Goal: Information Seeking & Learning: Learn about a topic

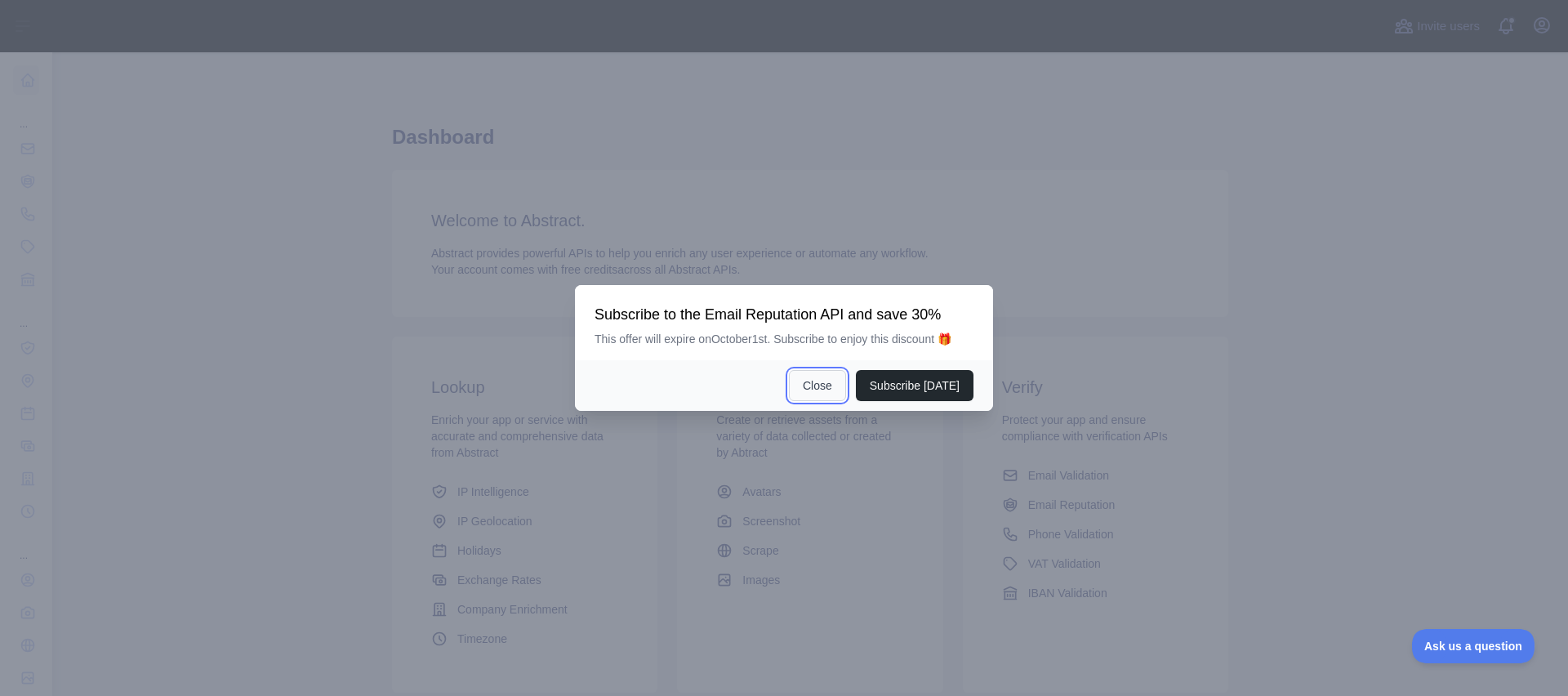
click at [825, 389] on button "Close" at bounding box center [817, 385] width 57 height 31
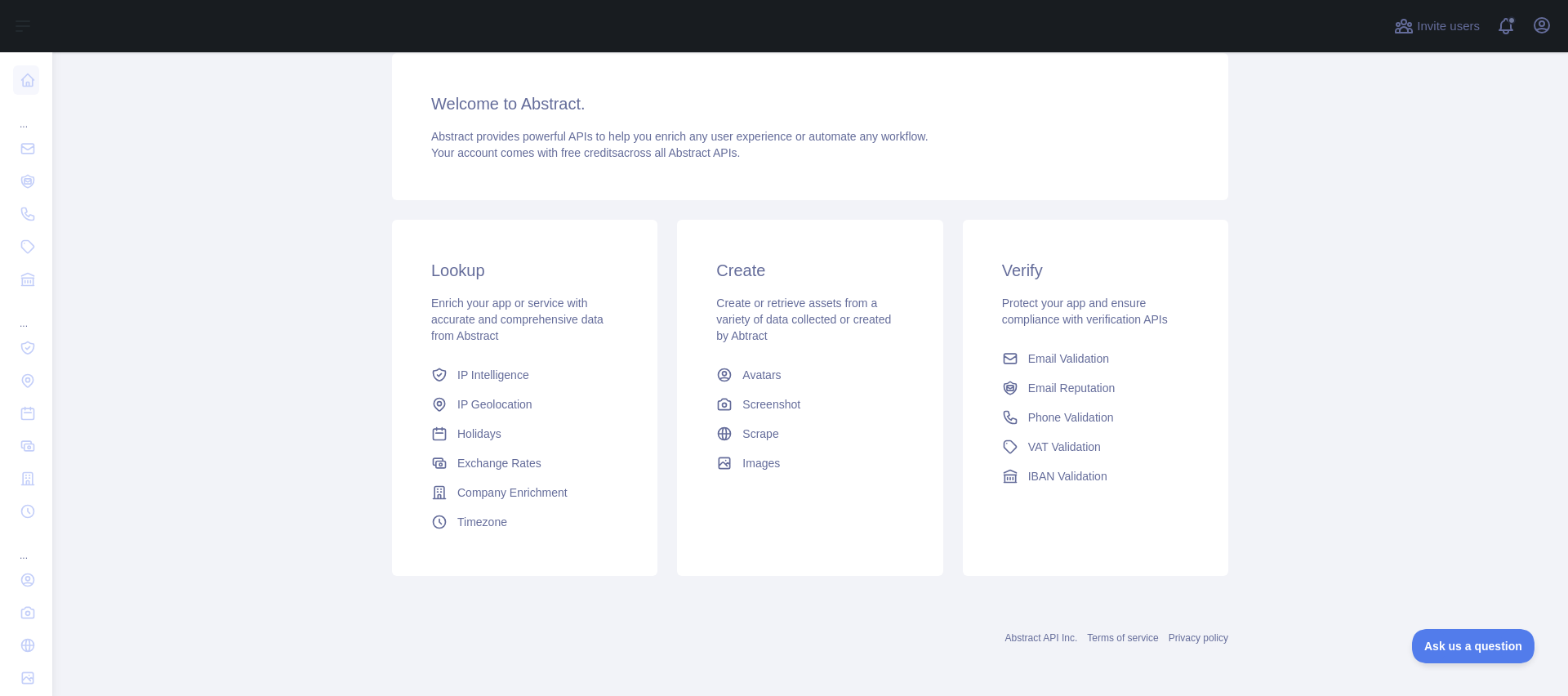
scroll to position [117, 0]
click at [1092, 391] on span "Email Reputation" at bounding box center [1072, 387] width 87 height 16
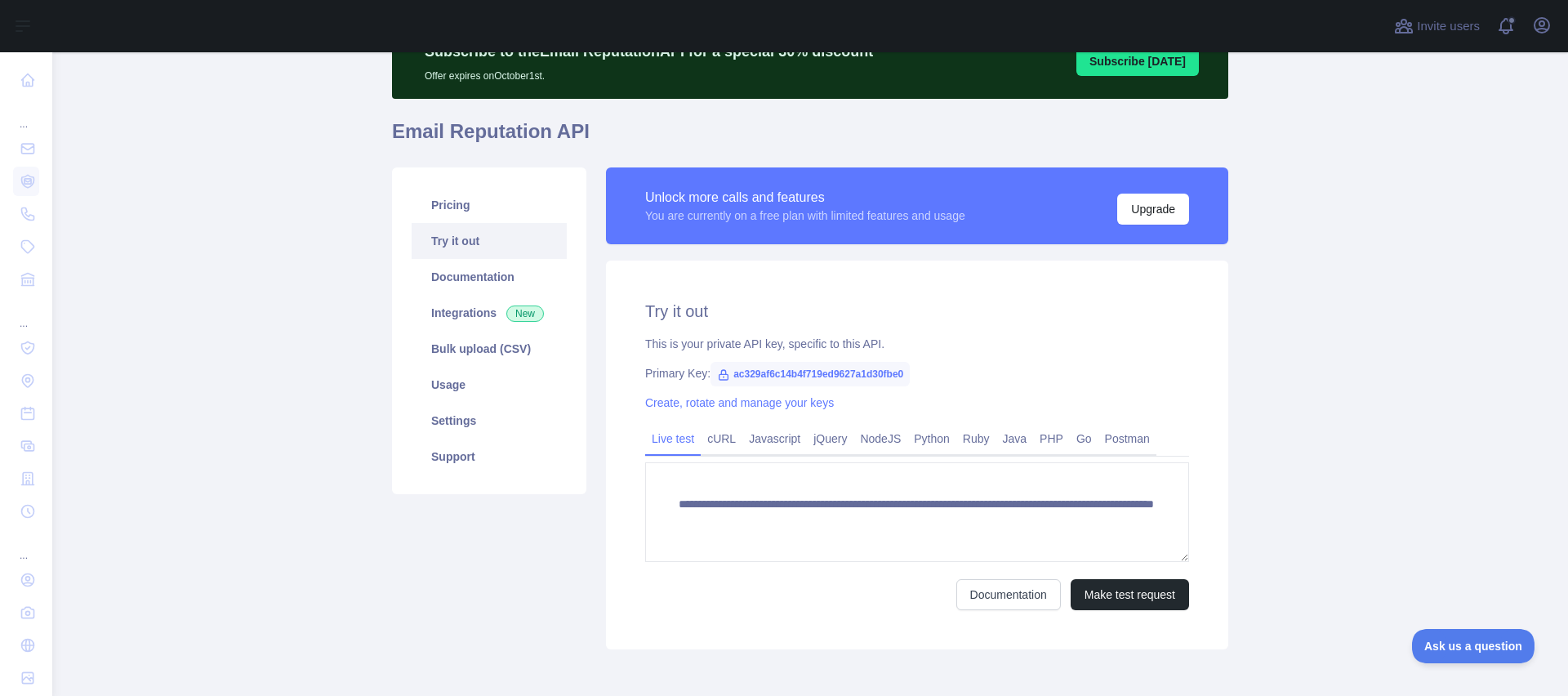
scroll to position [102, 0]
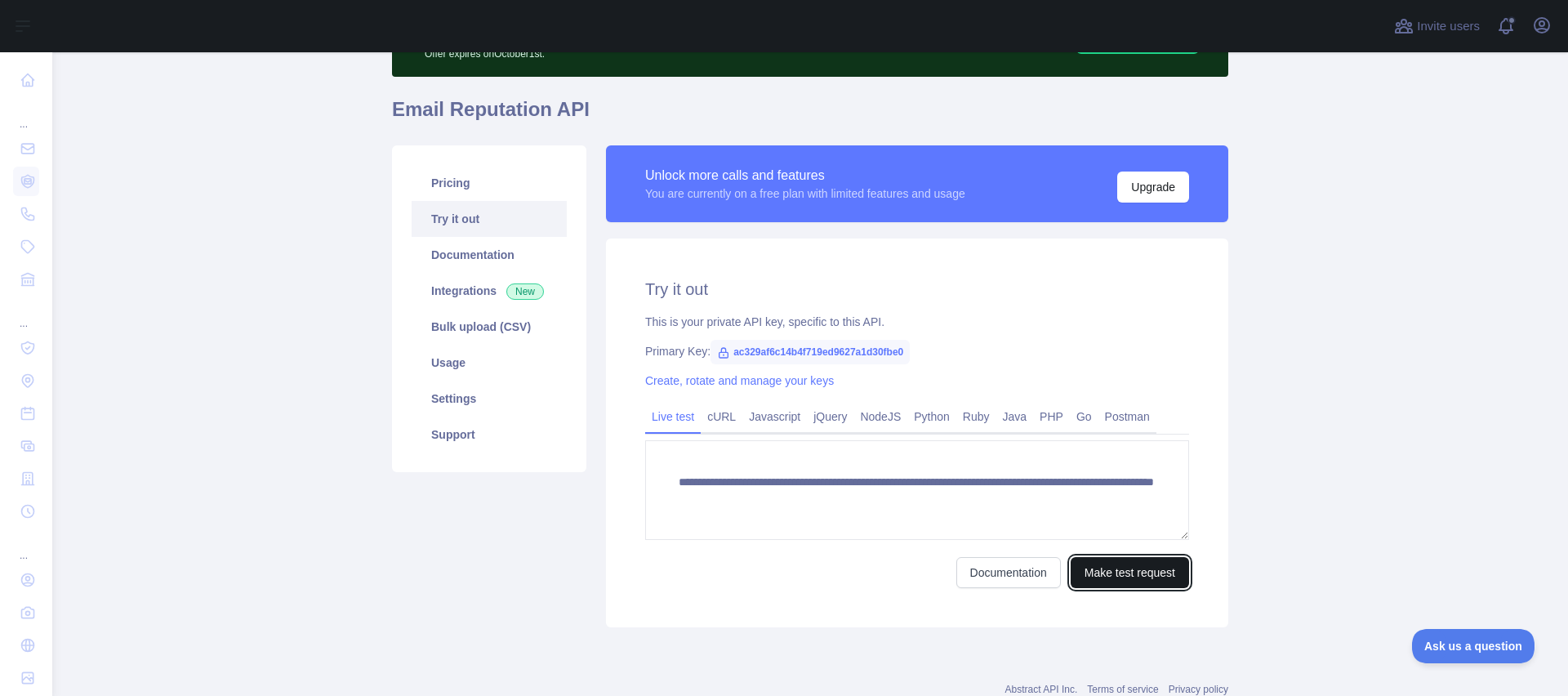
click at [1088, 583] on button "Make test request" at bounding box center [1130, 571] width 118 height 31
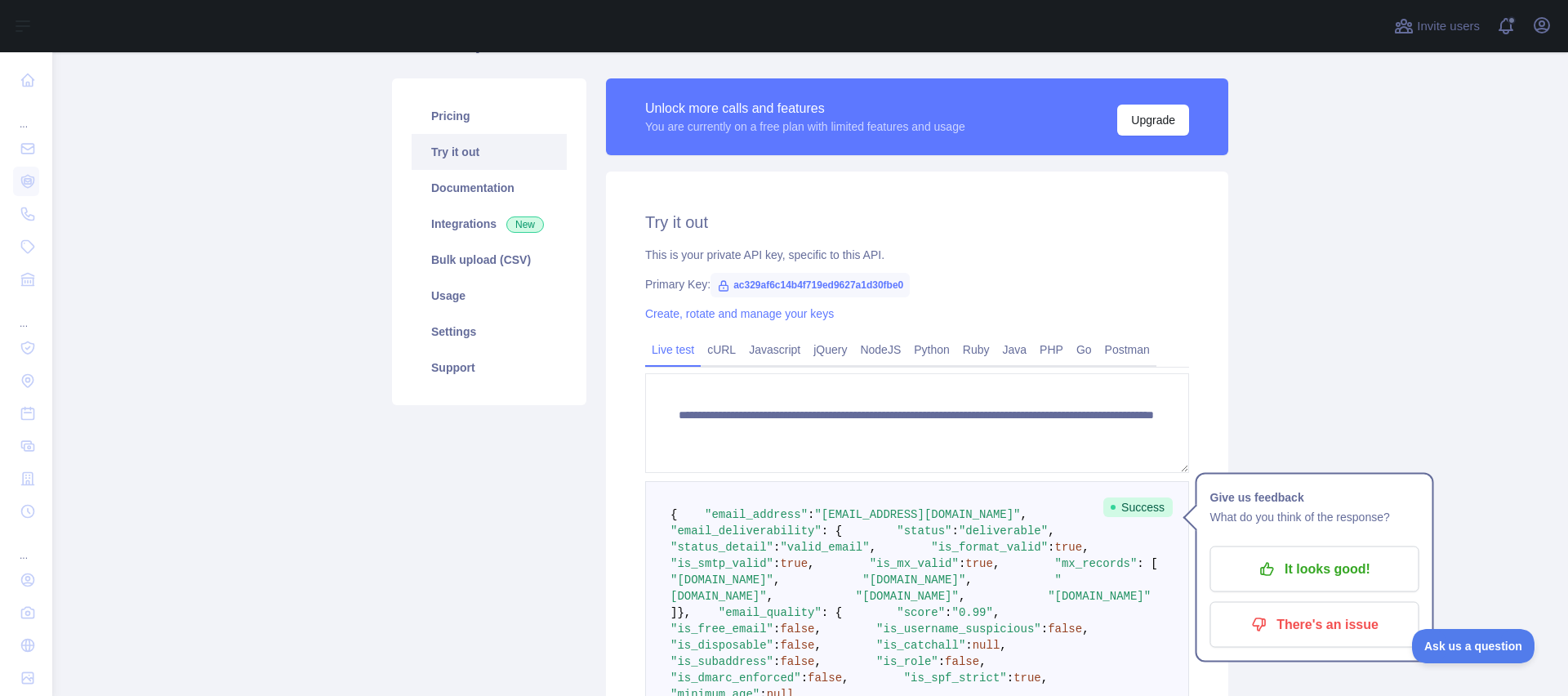
scroll to position [0, 0]
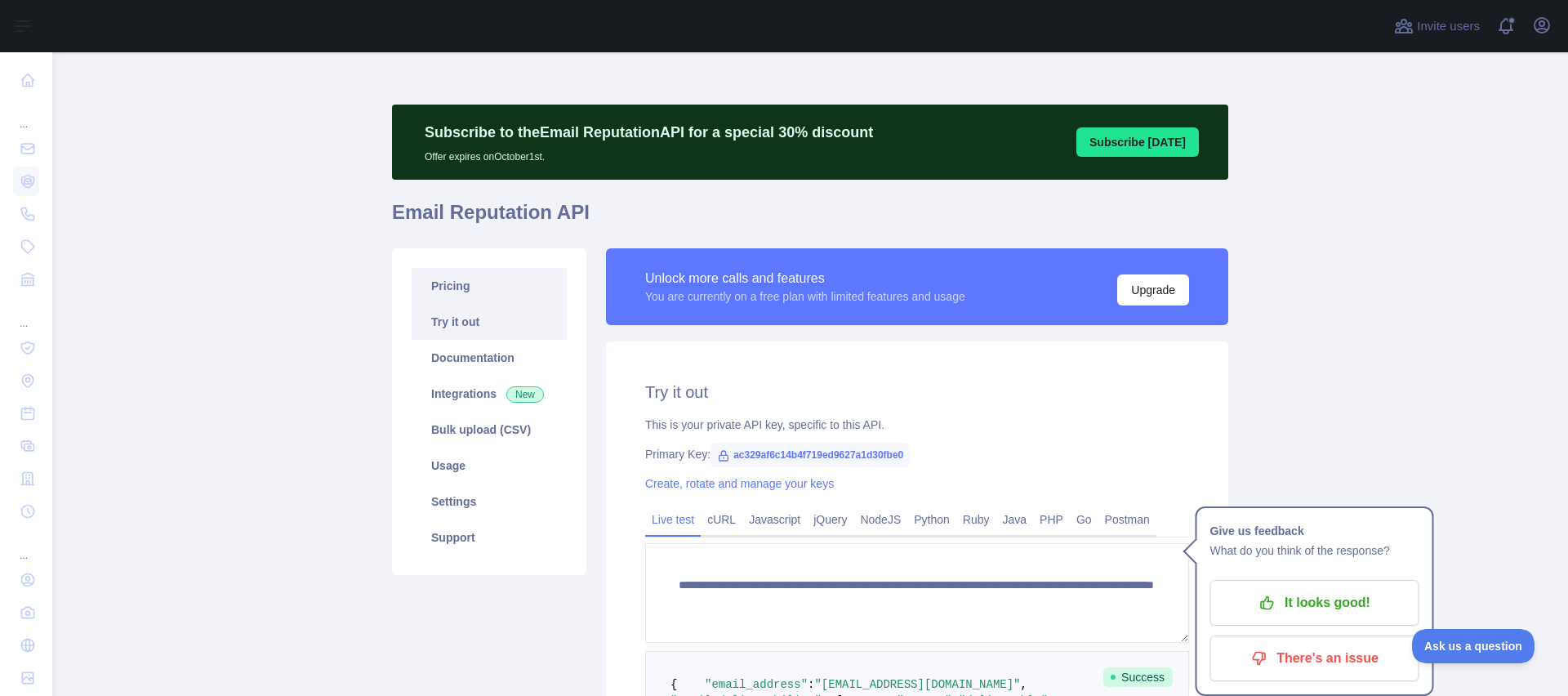
click at [459, 290] on link "Pricing" at bounding box center [489, 285] width 155 height 36
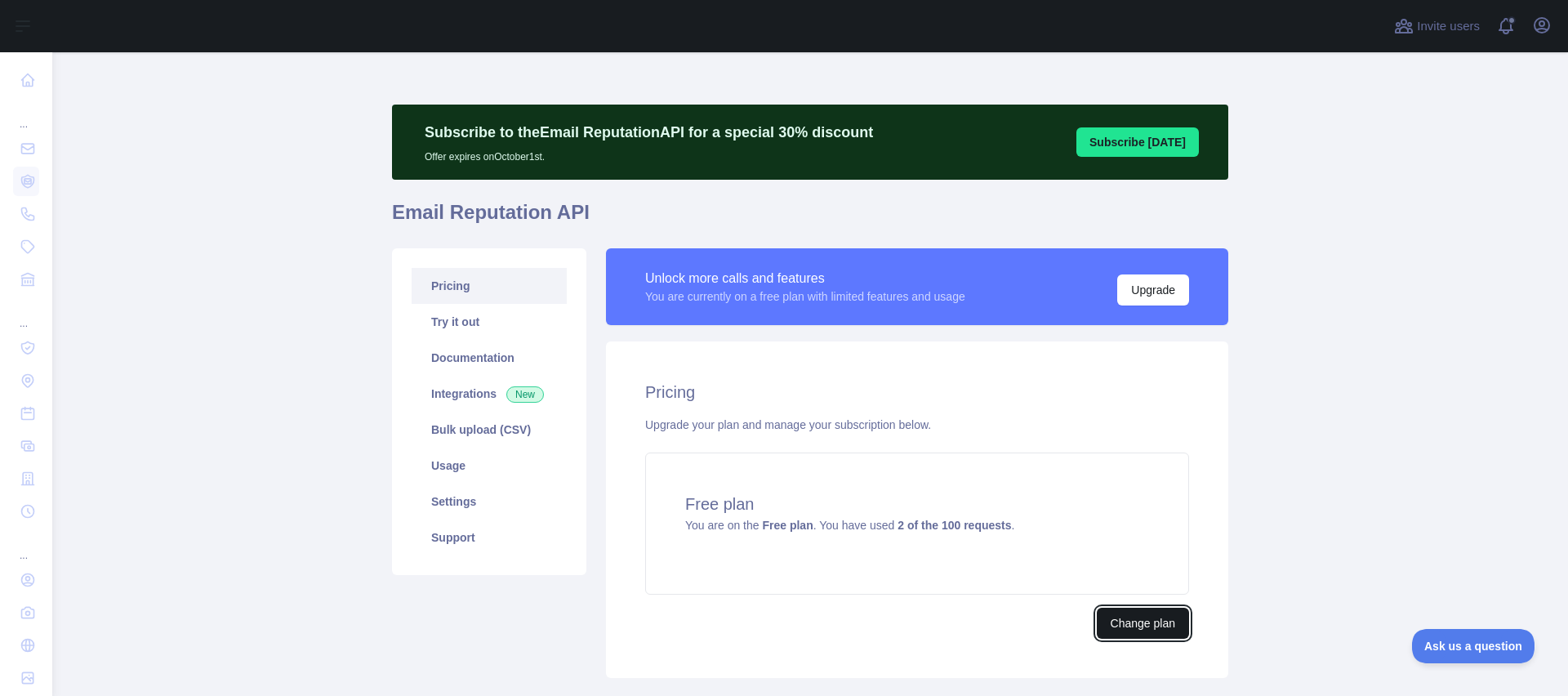
click at [1135, 619] on button "Change plan" at bounding box center [1143, 623] width 92 height 31
